Goal: Transaction & Acquisition: Purchase product/service

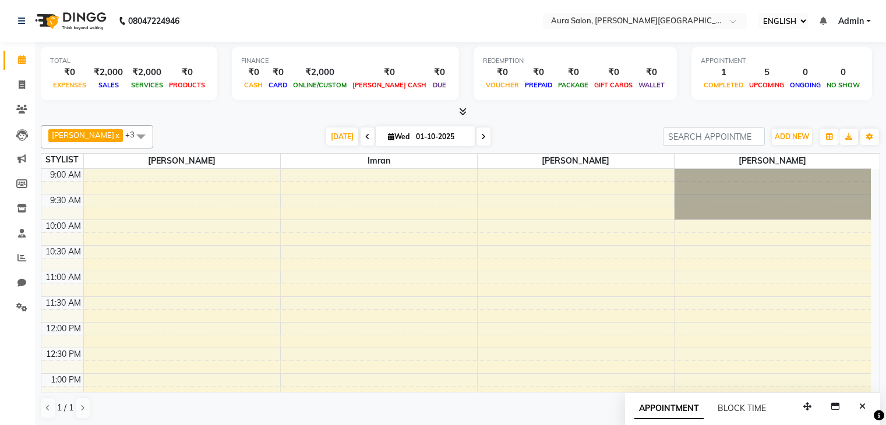
select select "ec"
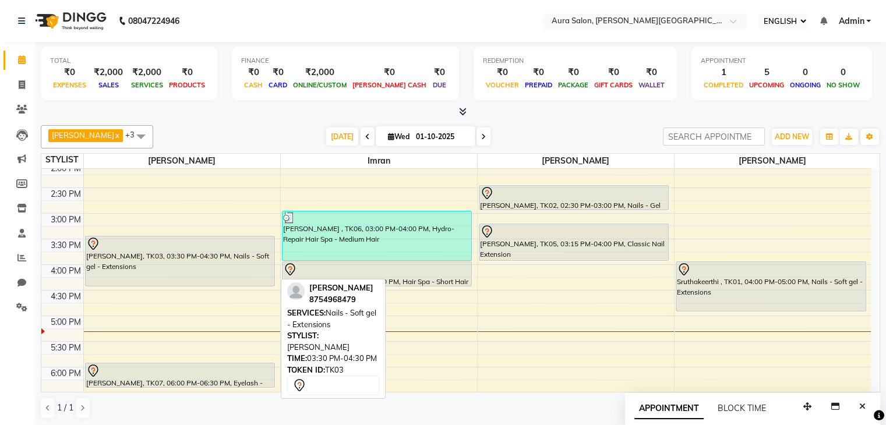
click at [158, 268] on div "[PERSON_NAME], TK03, 03:30 PM-04:30 PM, Nails - Soft gel - Extensions" at bounding box center [180, 260] width 189 height 49
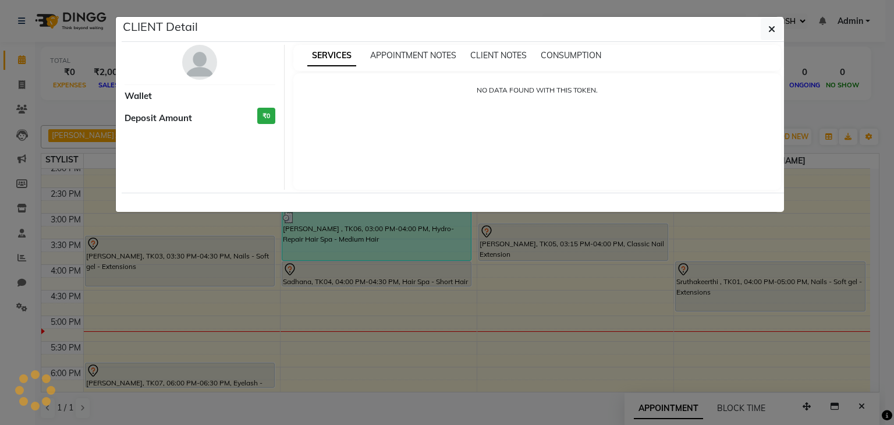
select select "7"
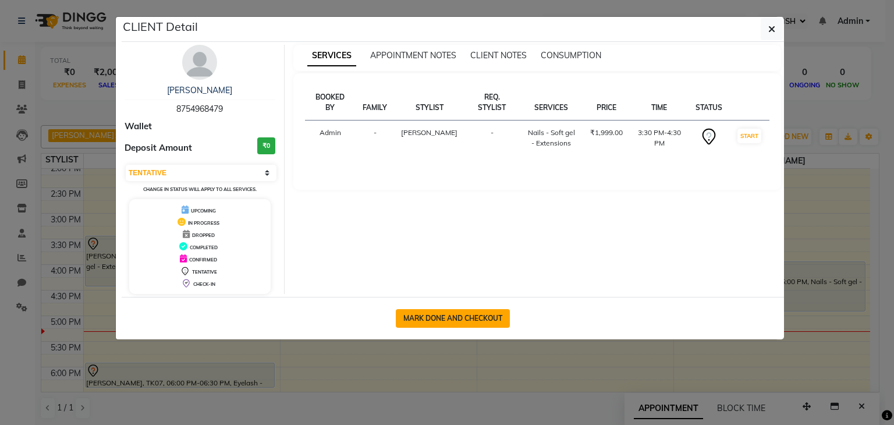
click at [454, 320] on button "MARK DONE AND CHECKOUT" at bounding box center [453, 318] width 114 height 19
select select "7430"
select select "service"
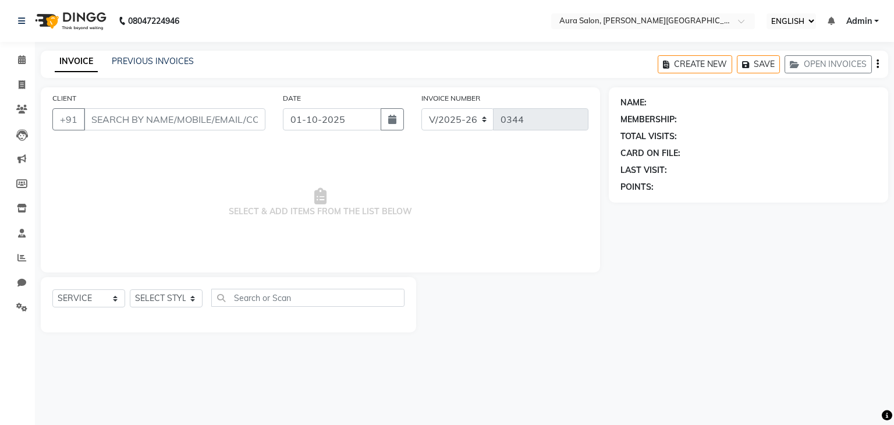
type input "8754968479"
select select "66359"
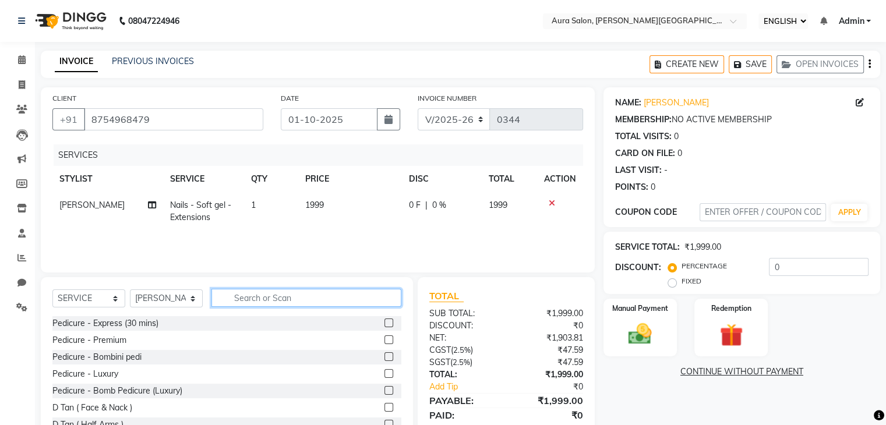
click at [265, 302] on input "text" at bounding box center [306, 298] width 190 height 18
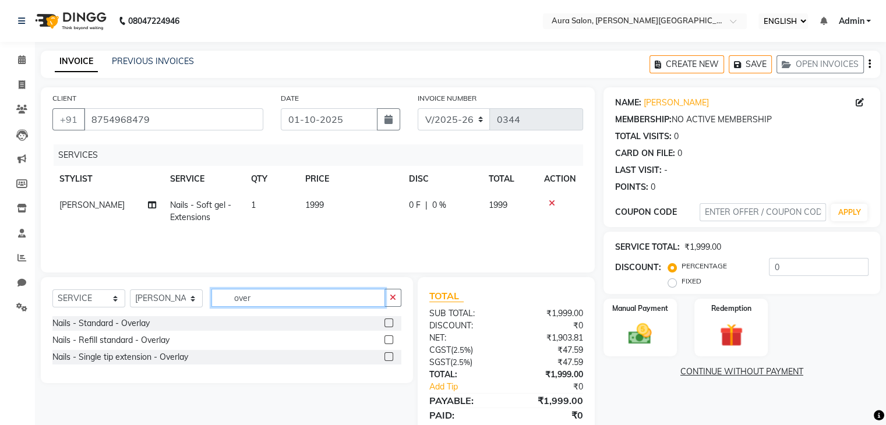
type input "over"
click at [386, 321] on label at bounding box center [388, 322] width 9 height 9
click at [386, 321] on input "checkbox" at bounding box center [388, 324] width 8 height 8
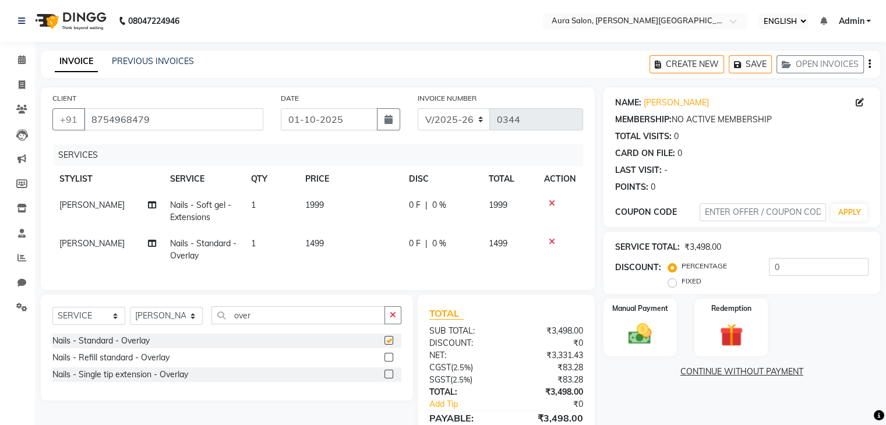
checkbox input "false"
click at [261, 324] on input "over" at bounding box center [298, 315] width 174 height 18
type input "o"
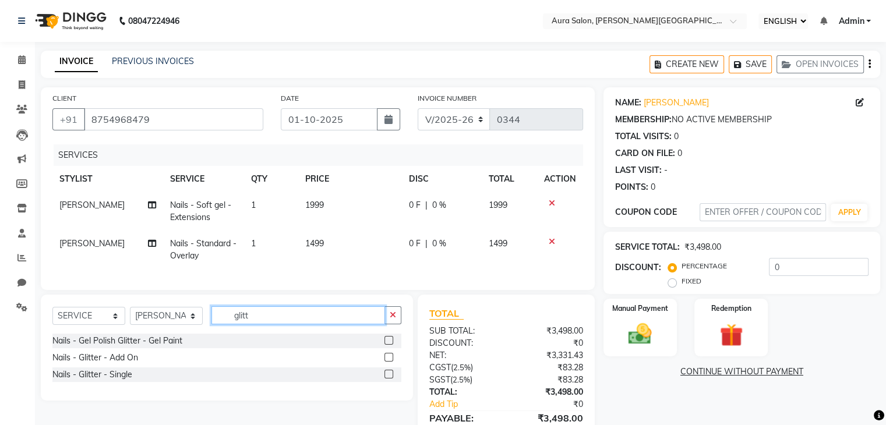
type input "glitt"
click at [385, 362] on label at bounding box center [388, 357] width 9 height 9
click at [385, 362] on input "checkbox" at bounding box center [388, 358] width 8 height 8
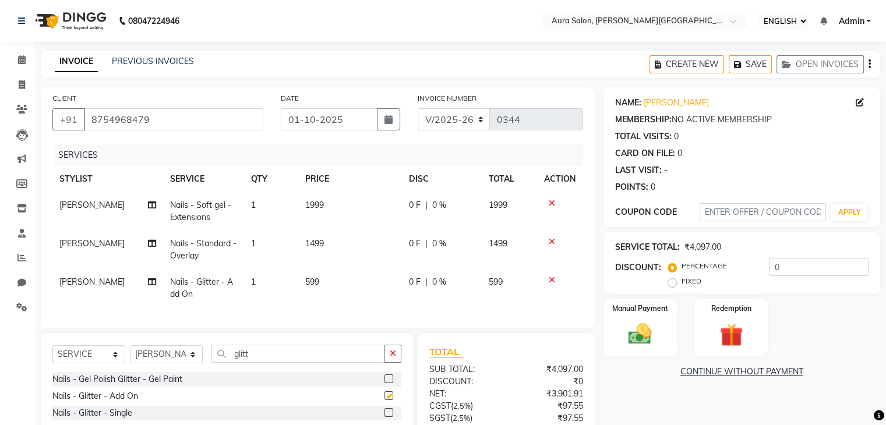
checkbox input "false"
click at [314, 283] on span "599" at bounding box center [312, 282] width 14 height 10
select select "66359"
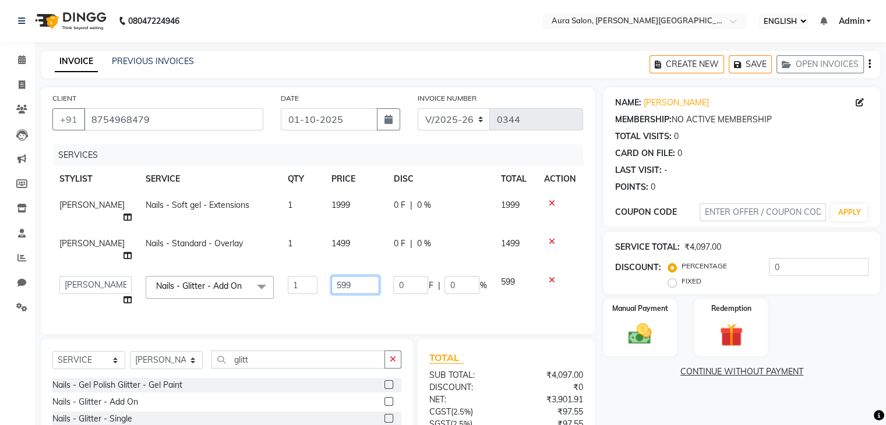
click at [343, 276] on input "599" at bounding box center [355, 285] width 48 height 18
type input "5"
type input "799"
click at [380, 290] on div "SERVICES STYLIST SERVICE QTY PRICE DISC TOTAL ACTION [PERSON_NAME] Nails - Soft…" at bounding box center [317, 233] width 530 height 178
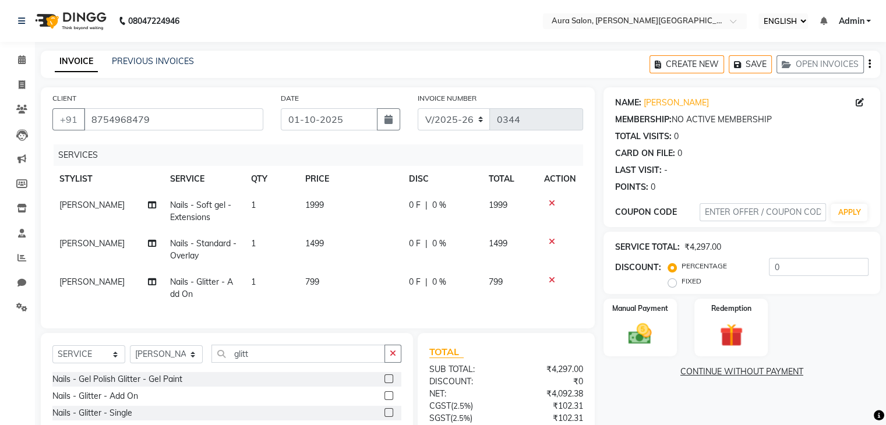
click at [551, 206] on icon at bounding box center [551, 203] width 6 height 8
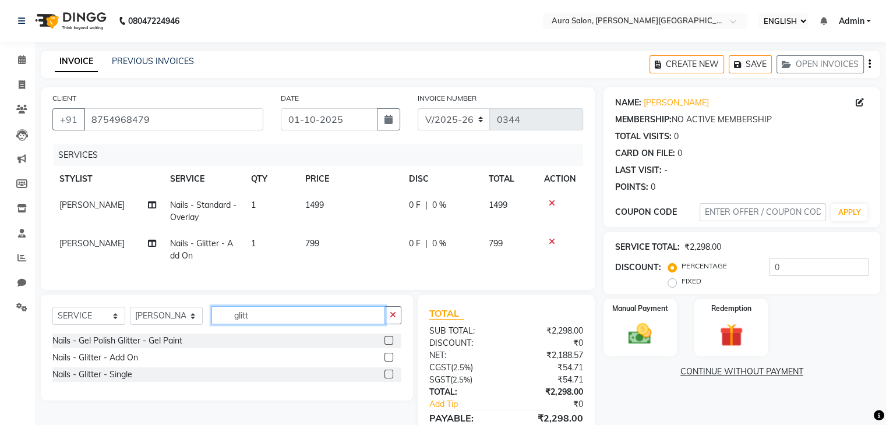
click at [277, 324] on input "glitt" at bounding box center [298, 315] width 174 height 18
type input "g"
type input "mani"
click at [388, 345] on label at bounding box center [388, 340] width 9 height 9
click at [388, 345] on input "checkbox" at bounding box center [388, 341] width 8 height 8
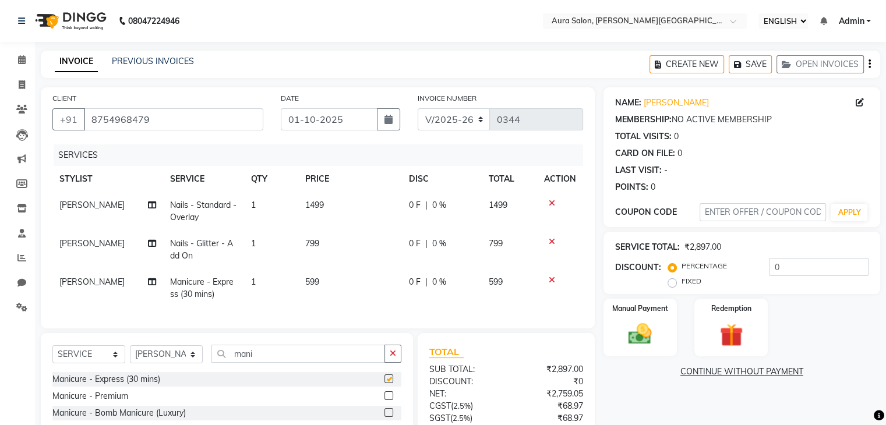
checkbox input "false"
click at [318, 210] on span "1499" at bounding box center [314, 205] width 19 height 10
select select "66359"
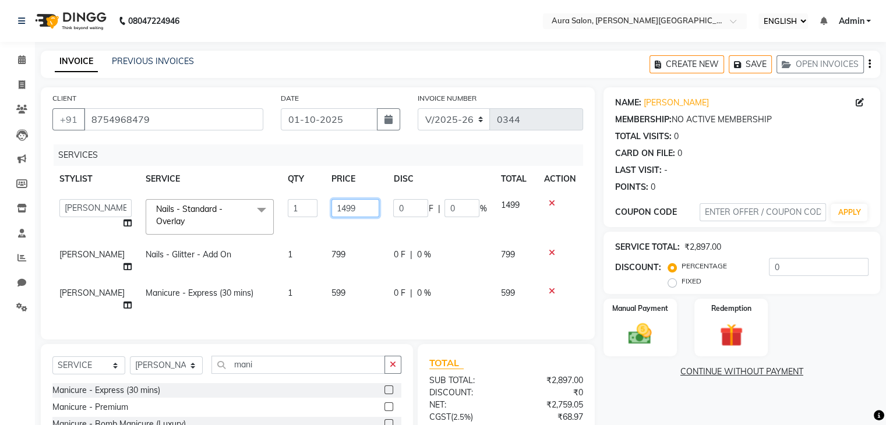
click at [345, 210] on input "1499" at bounding box center [355, 208] width 48 height 18
type input "1"
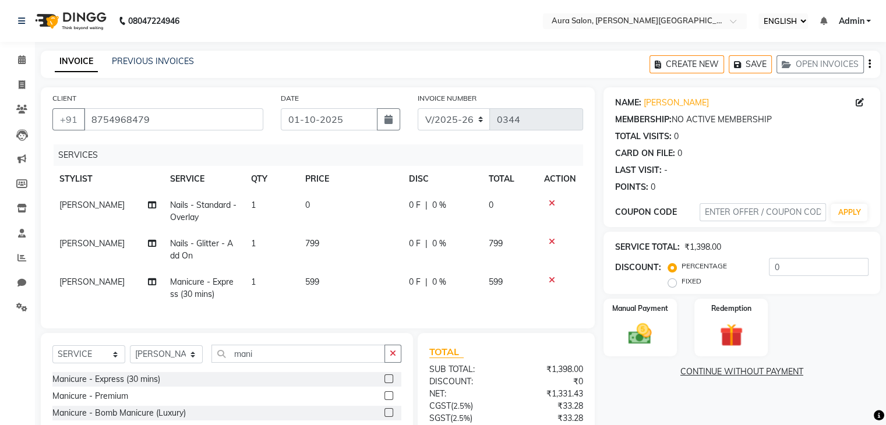
click at [319, 229] on td "0" at bounding box center [350, 211] width 104 height 38
select select "66359"
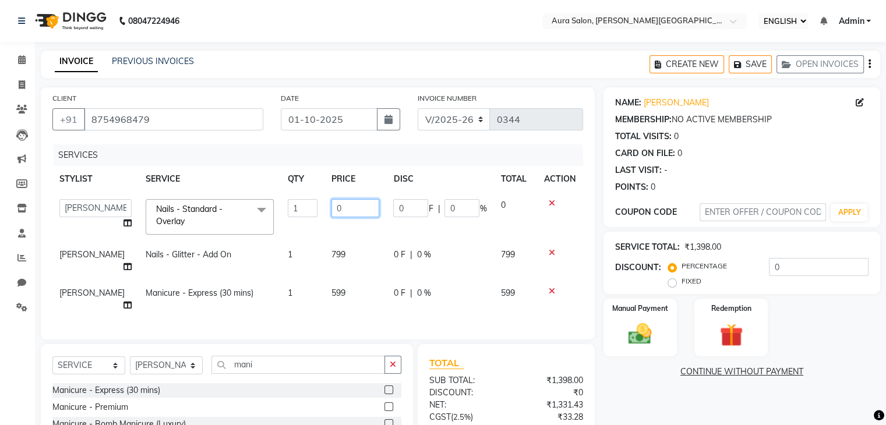
click at [336, 212] on input "0" at bounding box center [355, 208] width 48 height 18
type input "0"
type input "1499"
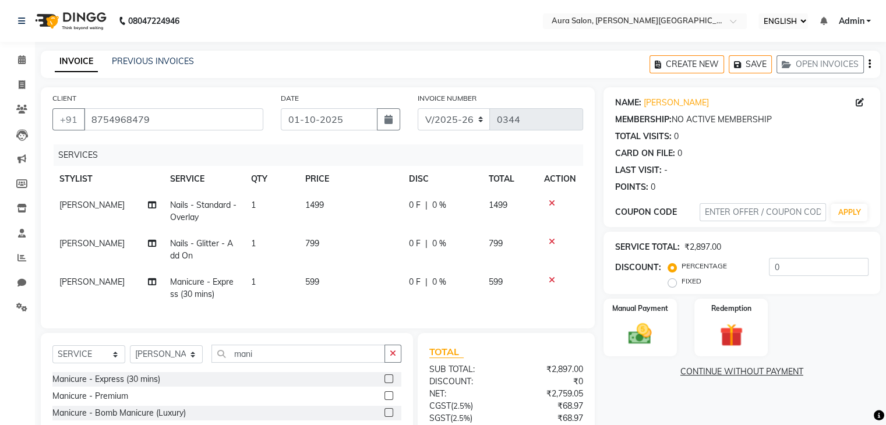
click at [363, 247] on td "799" at bounding box center [350, 250] width 104 height 38
select select "66359"
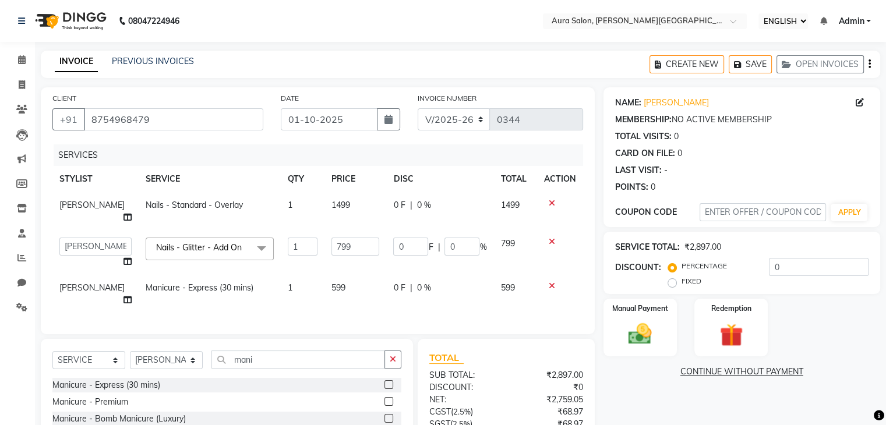
click at [397, 208] on span "0 F" at bounding box center [399, 205] width 12 height 12
select select "66359"
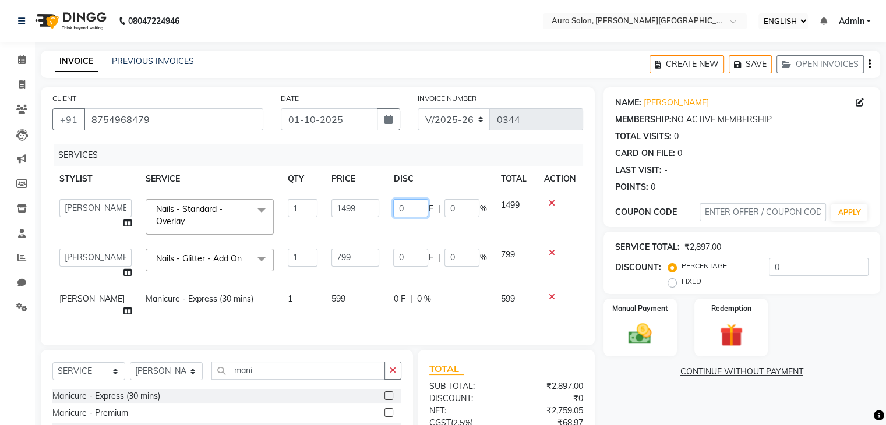
click at [410, 208] on input "0" at bounding box center [410, 208] width 35 height 18
type input "200"
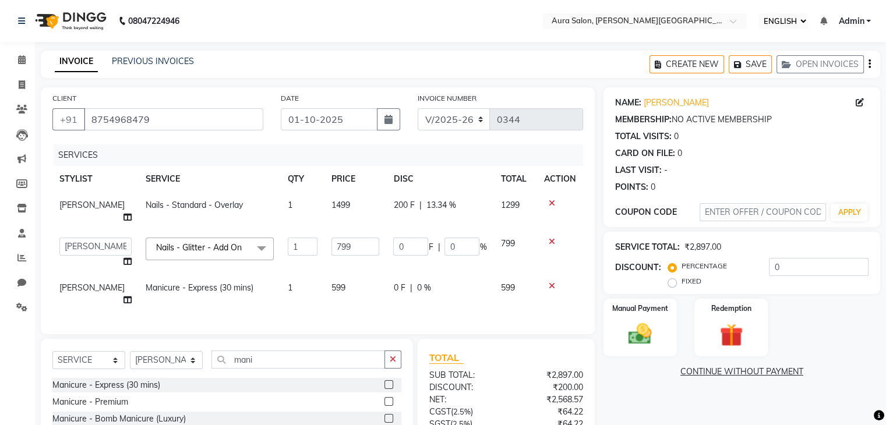
click at [454, 298] on div "SERVICES STYLIST SERVICE QTY PRICE DISC TOTAL ACTION [PERSON_NAME] Nails - Stan…" at bounding box center [317, 233] width 530 height 178
click at [364, 243] on input "799" at bounding box center [355, 247] width 48 height 18
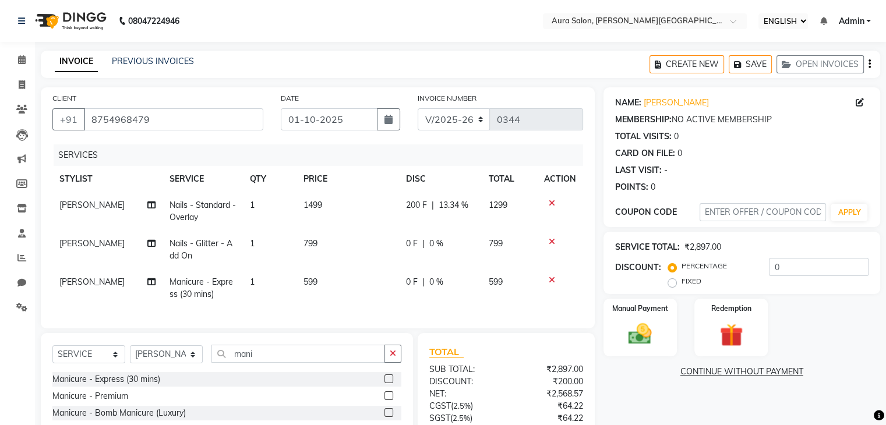
click at [415, 252] on td "0 F | 0 %" at bounding box center [440, 250] width 83 height 38
select select "66359"
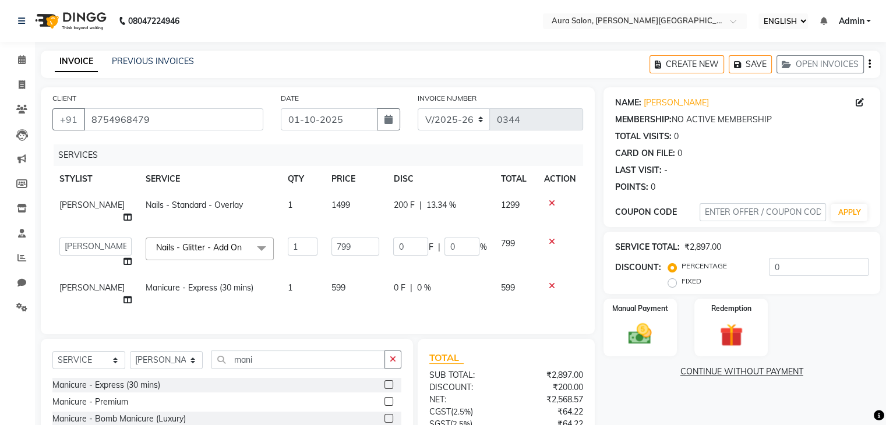
scroll to position [87, 0]
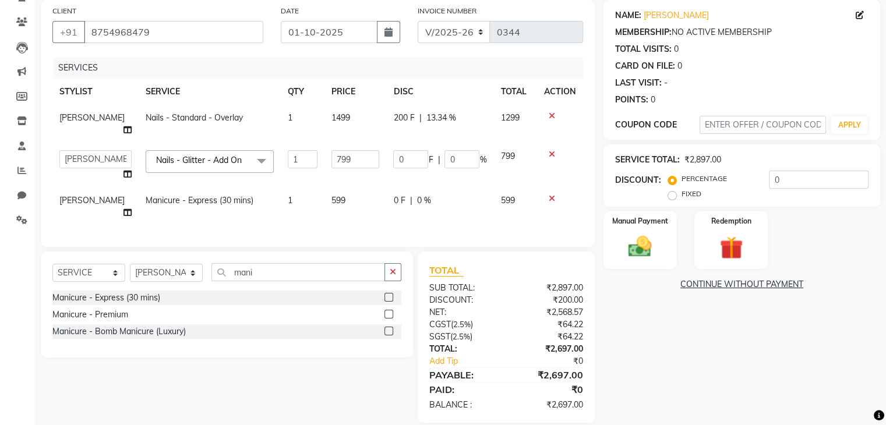
click at [72, 194] on td "[PERSON_NAME]" at bounding box center [95, 206] width 86 height 38
select select "66359"
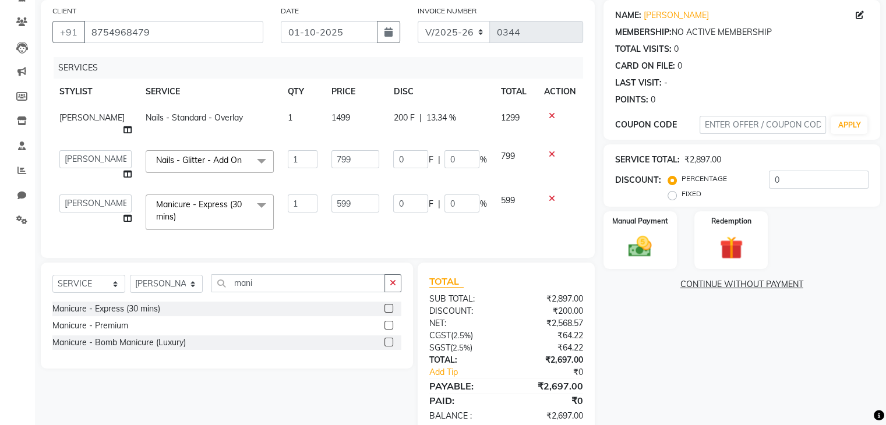
click at [250, 194] on span at bounding box center [261, 205] width 23 height 22
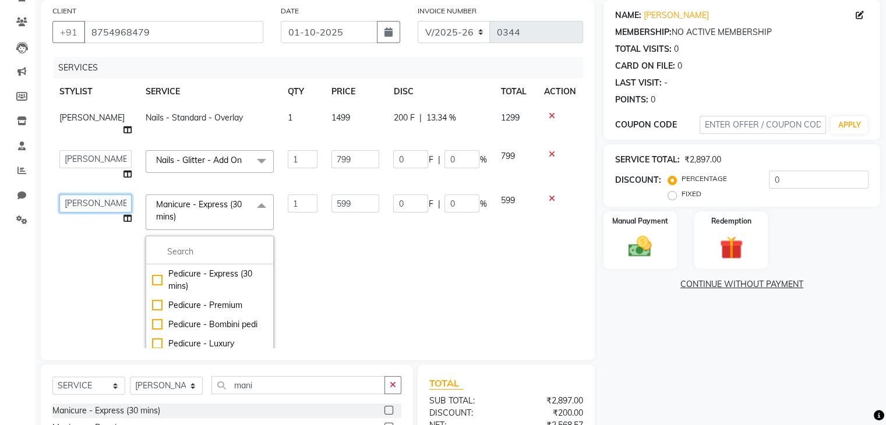
click at [71, 194] on select "Boi [PERSON_NAME] [PERSON_NAME] [PERSON_NAME] [PERSON_NAME]" at bounding box center [95, 203] width 72 height 18
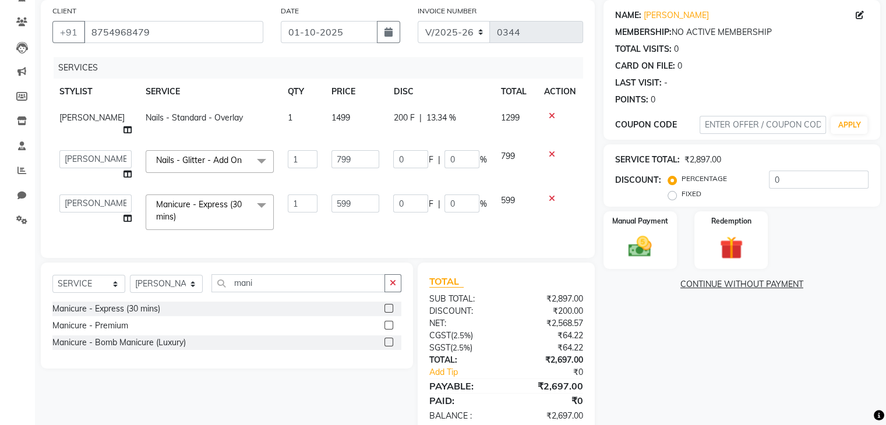
click at [656, 326] on div "NAME: [PERSON_NAME] MEMBERSHIP: NO ACTIVE MEMBERSHIP TOTAL VISITS: 0 CARD ON FI…" at bounding box center [745, 217] width 285 height 434
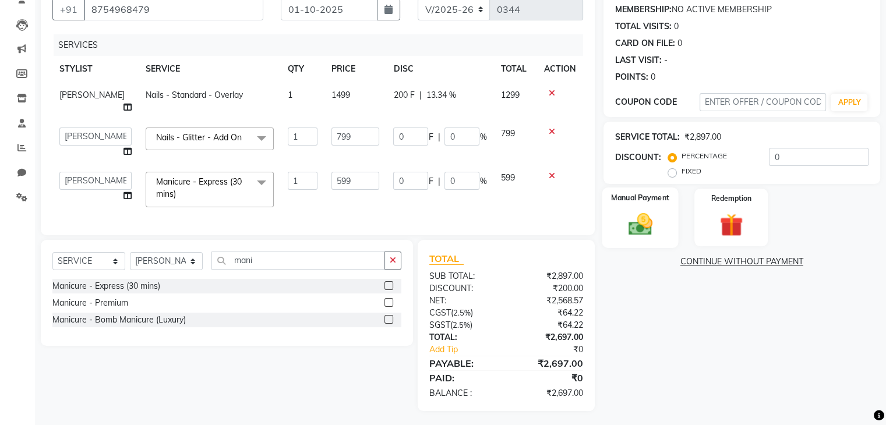
click at [652, 226] on img at bounding box center [639, 224] width 39 height 28
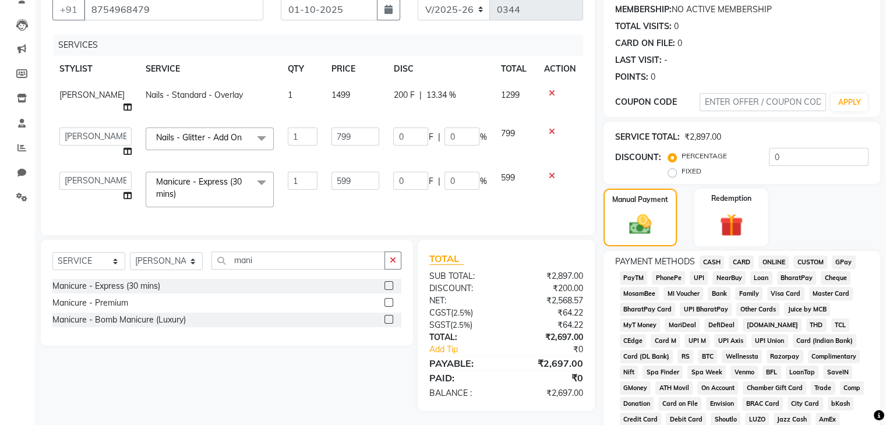
click at [659, 282] on span "PhonePe" at bounding box center [668, 277] width 33 height 13
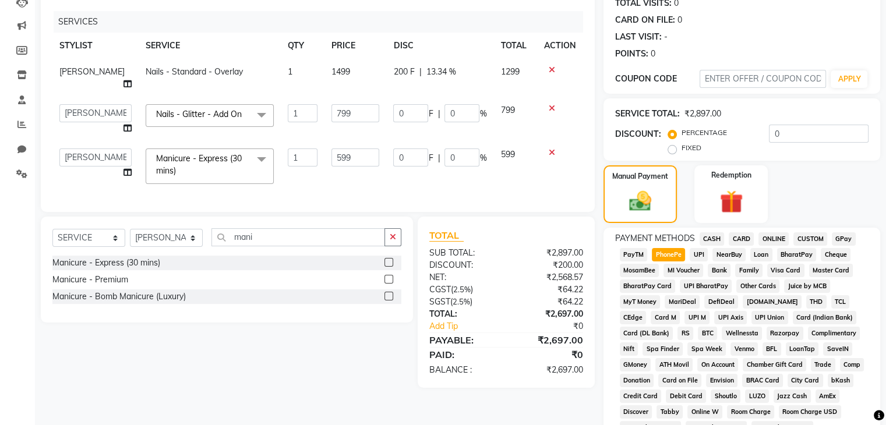
scroll to position [413, 0]
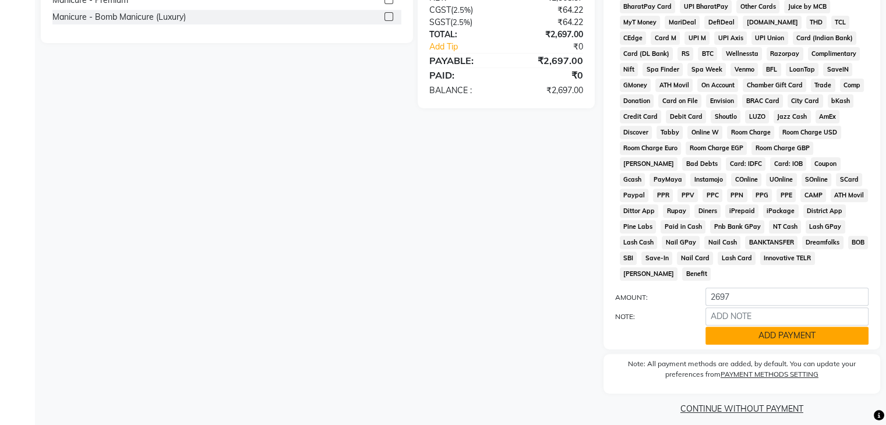
click at [825, 333] on button "ADD PAYMENT" at bounding box center [786, 336] width 163 height 18
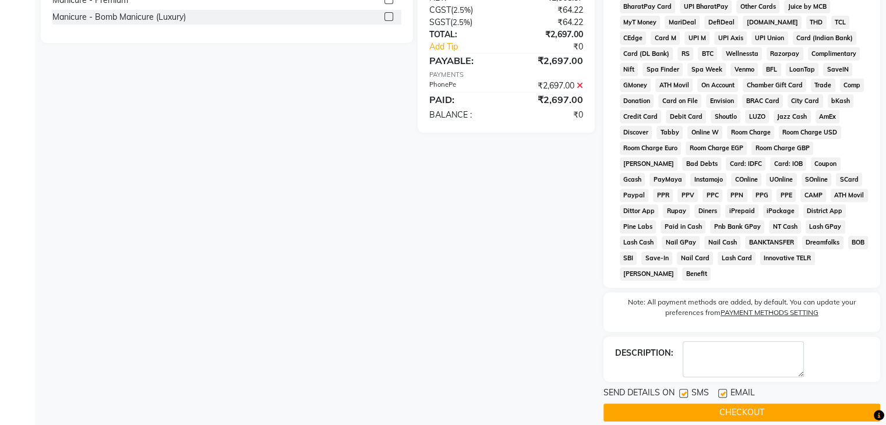
click at [759, 403] on button "CHECKOUT" at bounding box center [741, 412] width 277 height 18
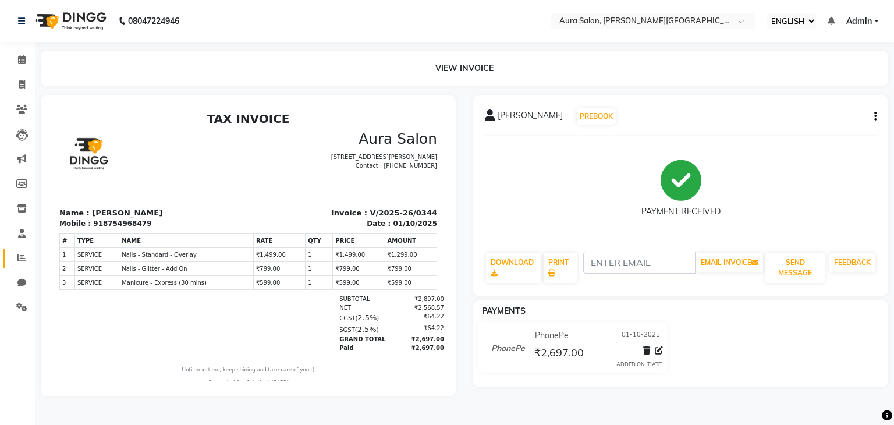
click at [26, 266] on link "REPORTS" at bounding box center [17, 258] width 28 height 19
